Goal: Task Accomplishment & Management: Manage account settings

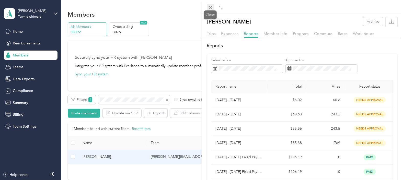
click at [210, 8] on icon at bounding box center [210, 7] width 4 height 4
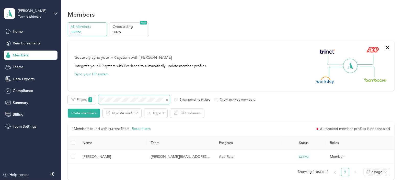
click at [99, 105] on div "Filters 1 Show pending invites Show archived members Invite members Update via …" at bounding box center [231, 106] width 326 height 22
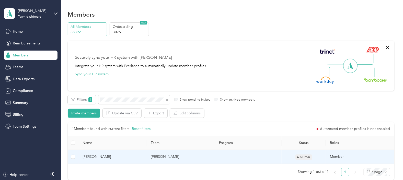
click at [172, 154] on td "[PERSON_NAME]" at bounding box center [181, 157] width 68 height 14
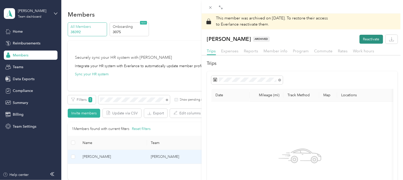
click at [364, 38] on button "Reactivate" at bounding box center [371, 39] width 24 height 9
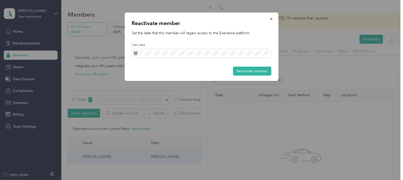
click at [255, 72] on button "Reactivate member" at bounding box center [252, 71] width 38 height 9
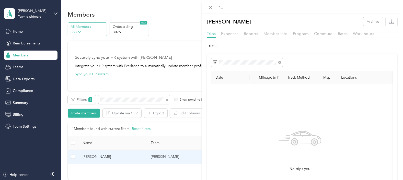
click at [276, 32] on span "Member info" at bounding box center [276, 33] width 24 height 5
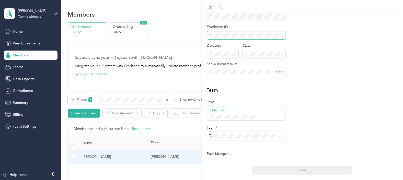
scroll to position [127, 0]
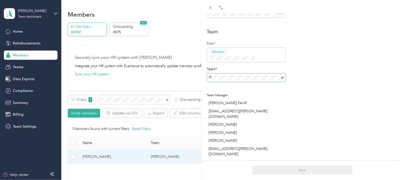
click at [231, 95] on span "[EMAIL_ADDRESS][PERSON_NAME][DOMAIN_NAME]" at bounding box center [239, 98] width 59 height 10
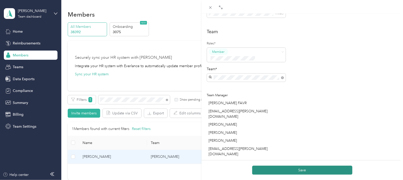
click at [295, 170] on button "Save" at bounding box center [302, 170] width 100 height 9
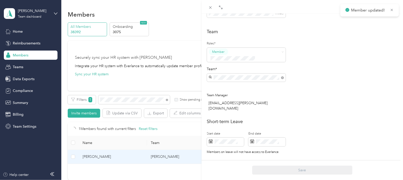
scroll to position [0, 0]
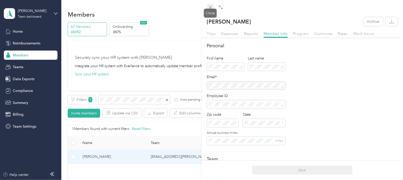
click at [209, 8] on icon at bounding box center [210, 7] width 3 height 3
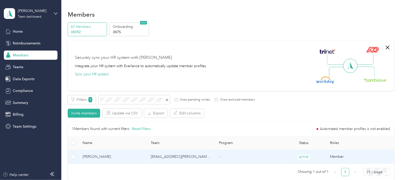
click at [198, 157] on td "[EMAIL_ADDRESS][PERSON_NAME][DOMAIN_NAME]" at bounding box center [181, 157] width 68 height 14
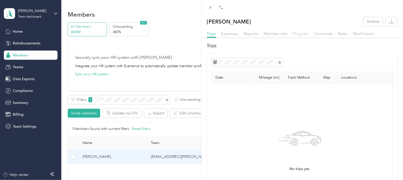
click at [303, 32] on span "Program" at bounding box center [301, 33] width 16 height 5
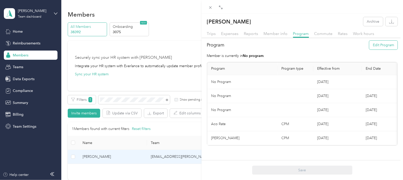
click at [382, 44] on button "Edit Program" at bounding box center [383, 45] width 28 height 9
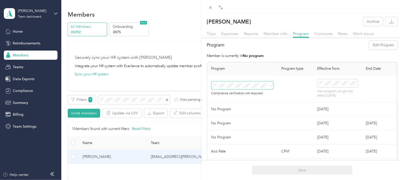
click at [272, 85] on span at bounding box center [242, 85] width 62 height 8
click at [271, 85] on icon at bounding box center [270, 86] width 2 height 2
click at [244, 103] on div "Aco Rate (CPM)" at bounding box center [242, 102] width 55 height 5
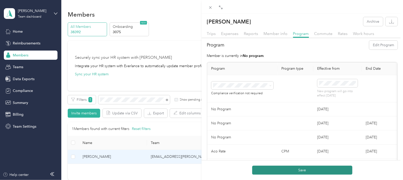
click at [299, 170] on button "Save" at bounding box center [302, 170] width 100 height 9
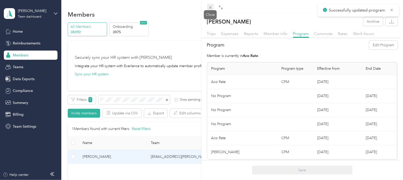
click at [209, 6] on icon at bounding box center [210, 7] width 4 height 4
